Goal: Ask a question: Seek information or help from site administrators or community

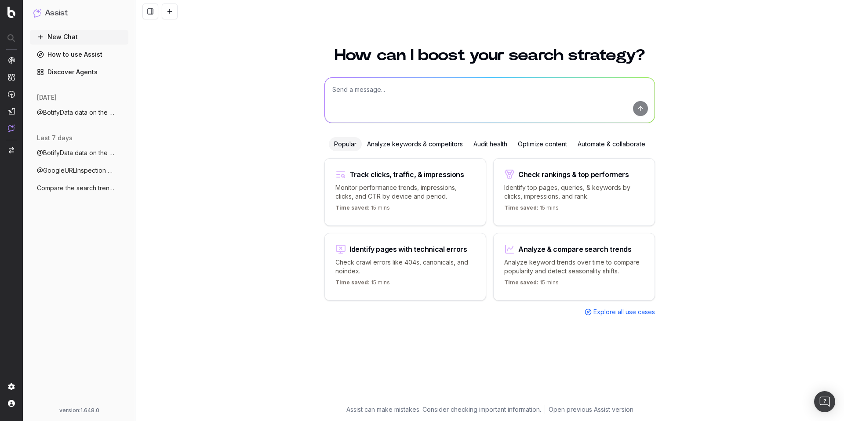
click at [454, 87] on textarea at bounding box center [490, 100] width 330 height 45
paste textarea "@BotifyData give me click by day last seven days"
type textarea "@BotifyData give me click by day last seven days"
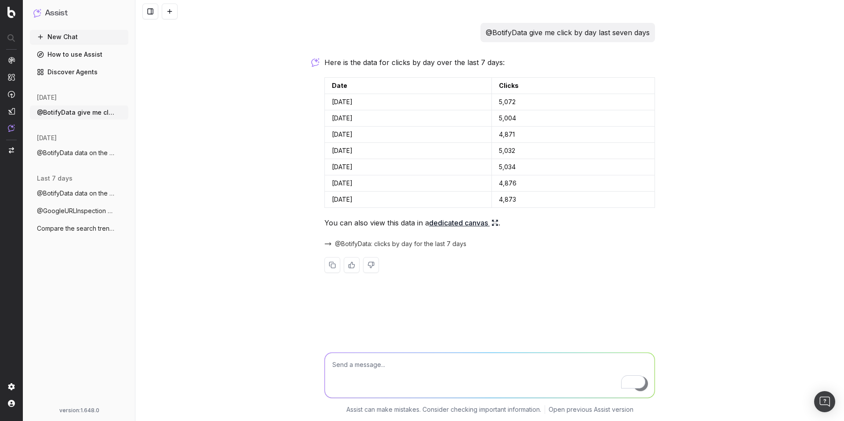
click at [443, 224] on link "dedicated canvas" at bounding box center [463, 223] width 69 height 12
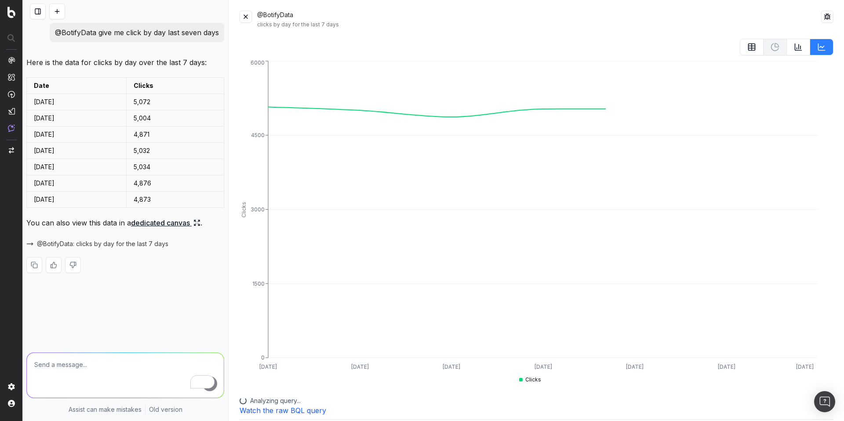
click at [247, 14] on button at bounding box center [246, 17] width 12 height 12
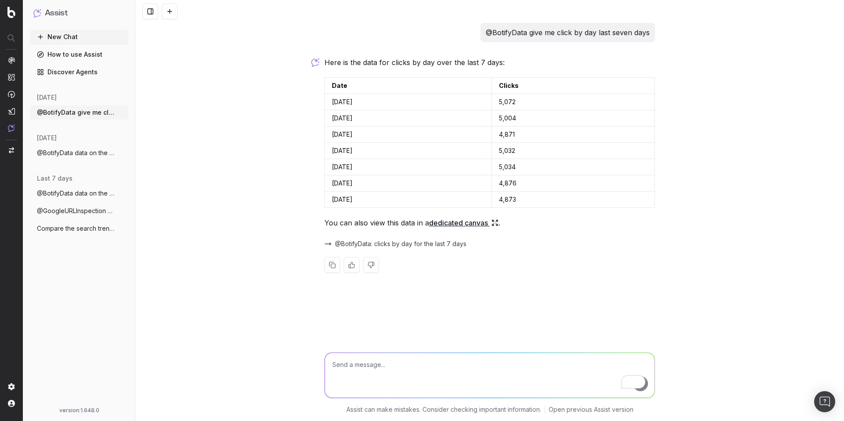
click at [348, 242] on span "@BotifyData: clicks by day for the last 7 days" at bounding box center [400, 244] width 131 height 9
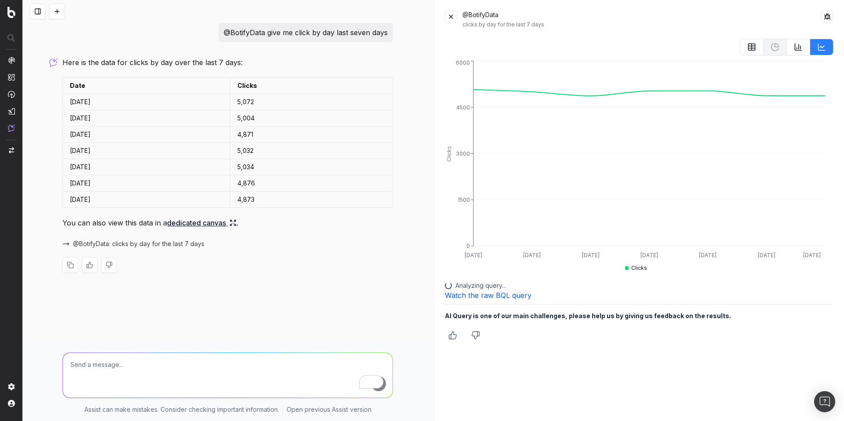
click at [452, 15] on button at bounding box center [451, 17] width 12 height 12
